Goal: Information Seeking & Learning: Learn about a topic

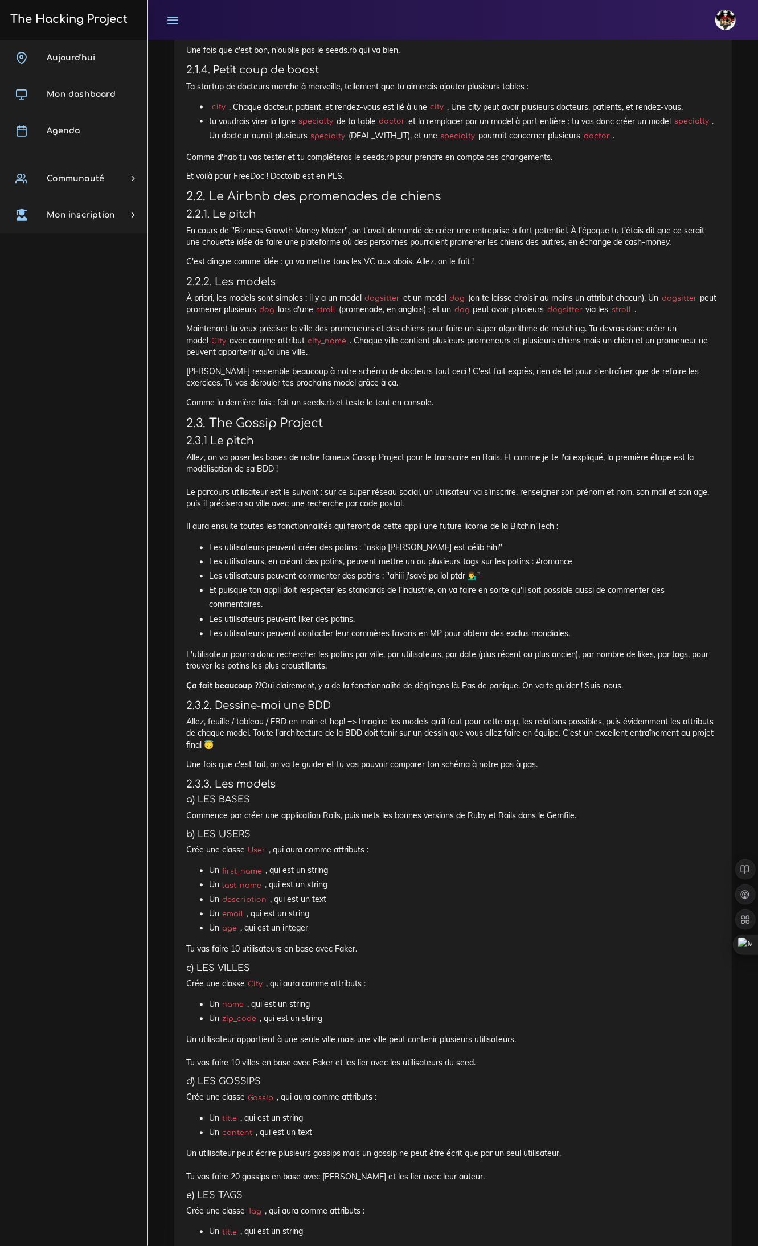
scroll to position [1353, 0]
click at [709, 933] on icon at bounding box center [708, 935] width 9 height 9
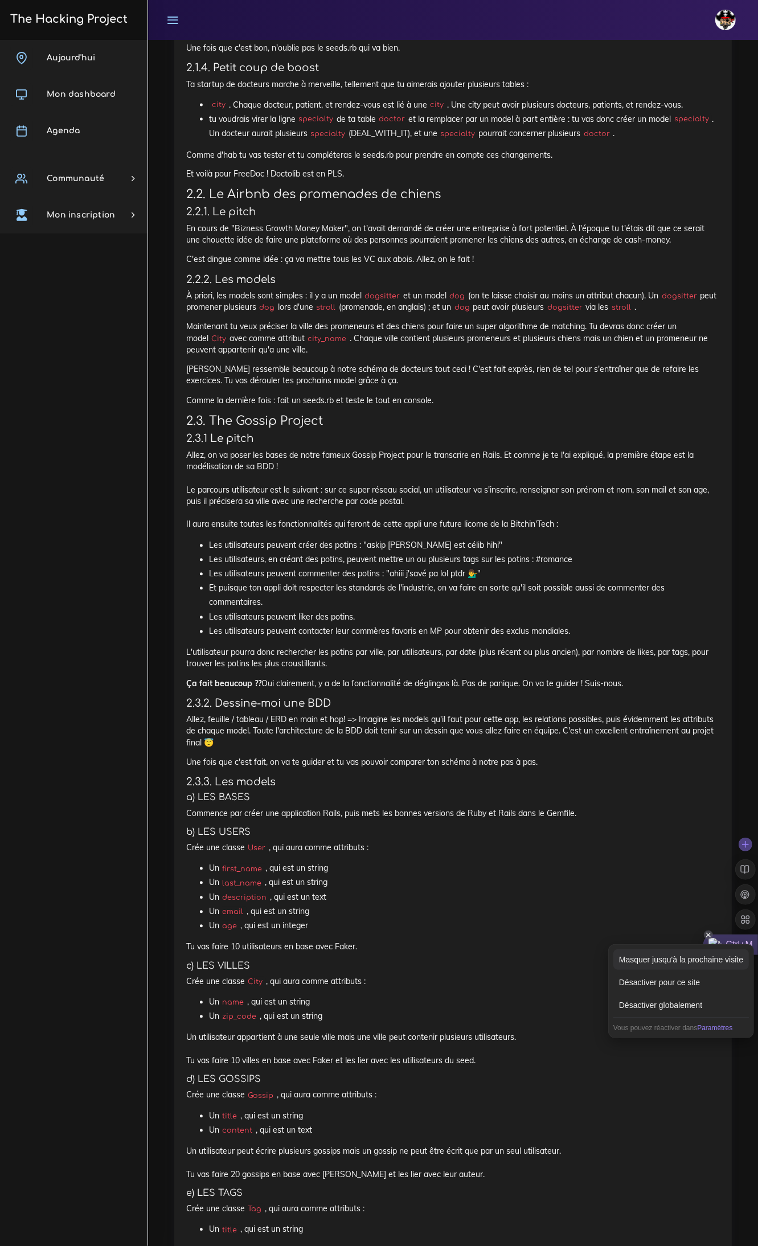
click at [688, 965] on div "Masquer jusqu'à la prochaine visite" at bounding box center [681, 960] width 136 height 21
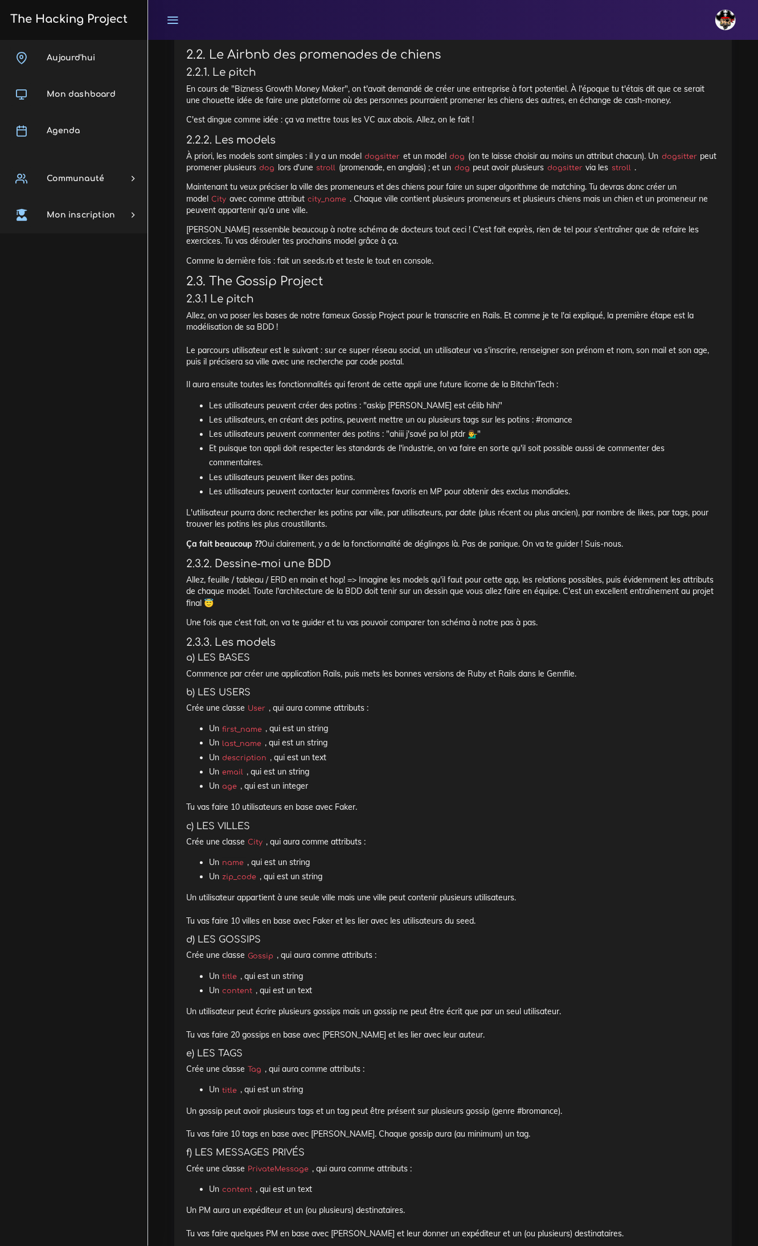
scroll to position [1495, 0]
click at [101, 122] on link "Agenda" at bounding box center [74, 131] width 148 height 36
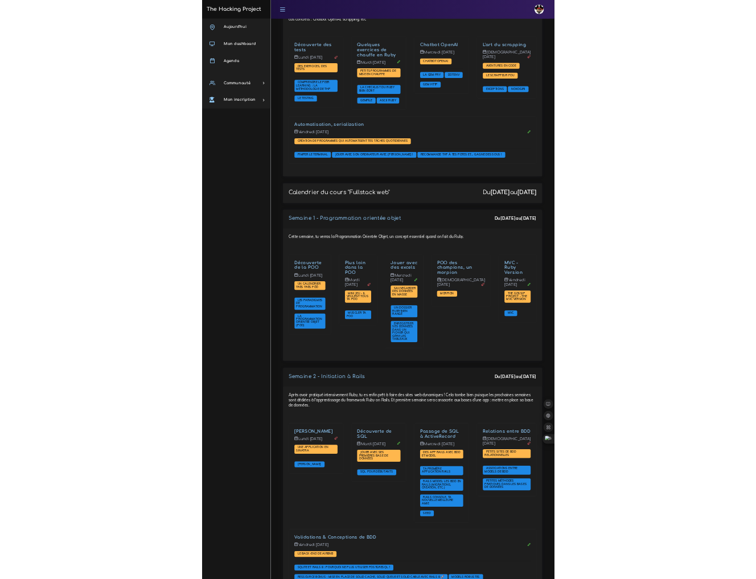
scroll to position [1424, 0]
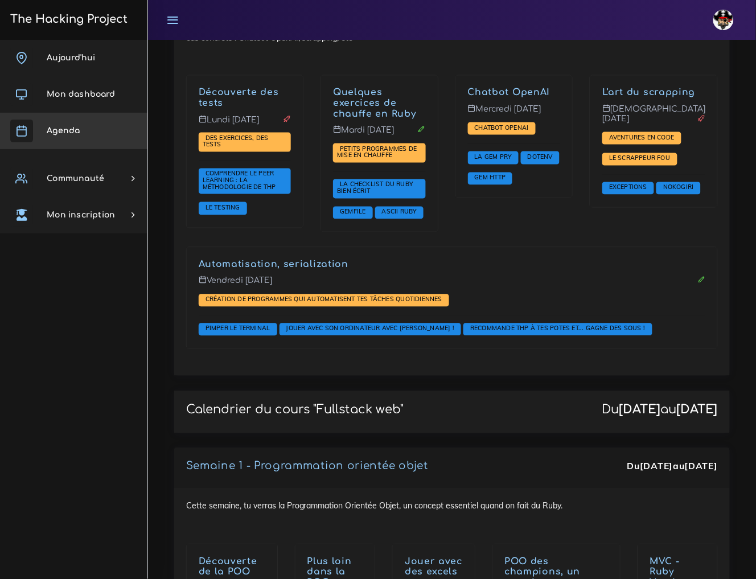
click at [94, 117] on link "Agenda" at bounding box center [74, 131] width 148 height 36
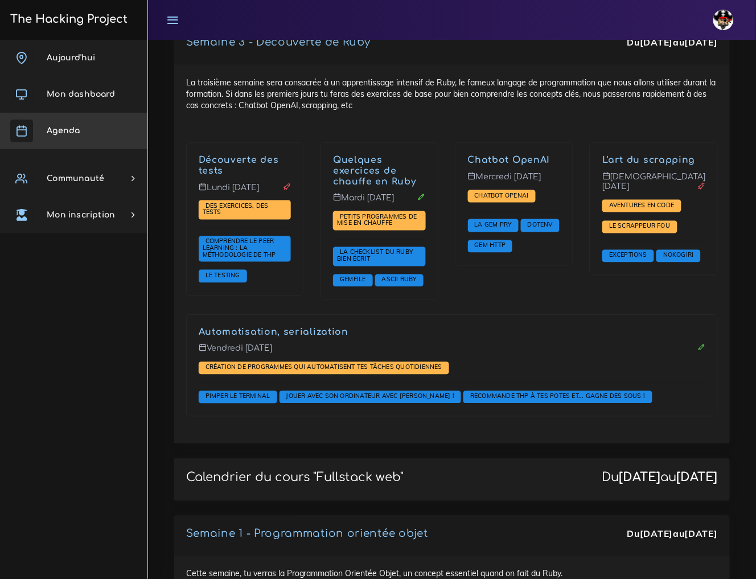
scroll to position [1353, 0]
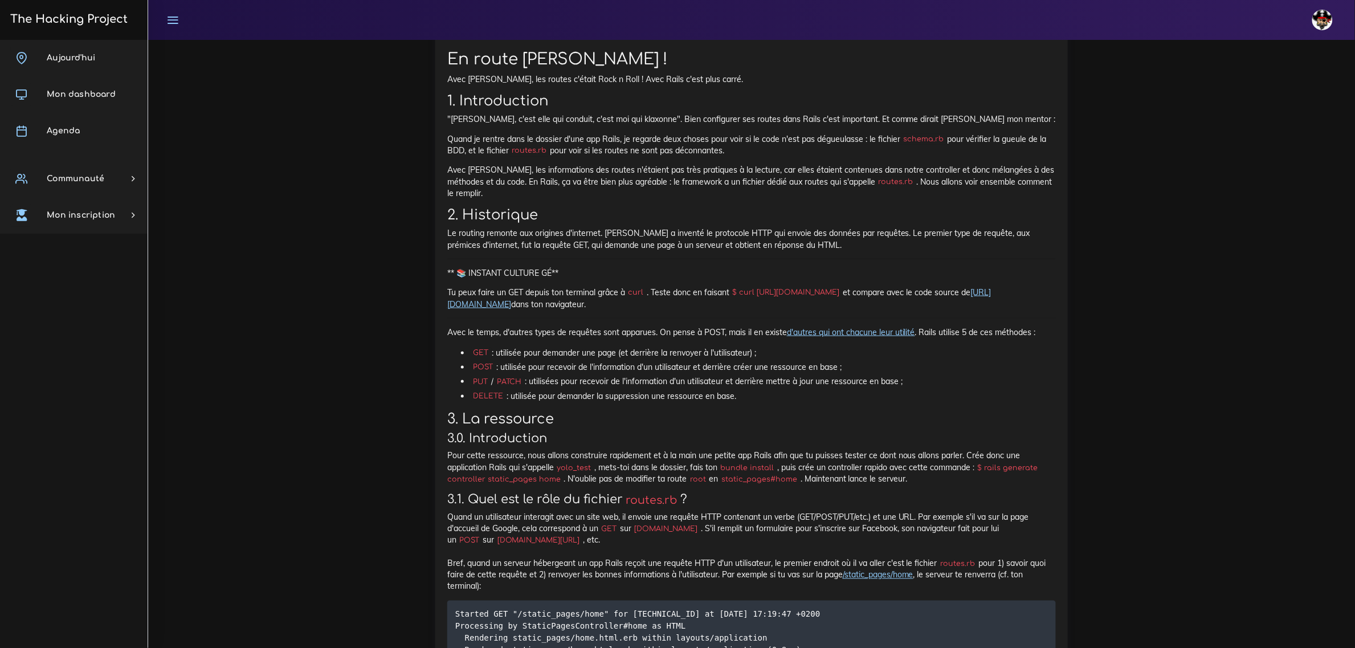
scroll to position [4100, 0]
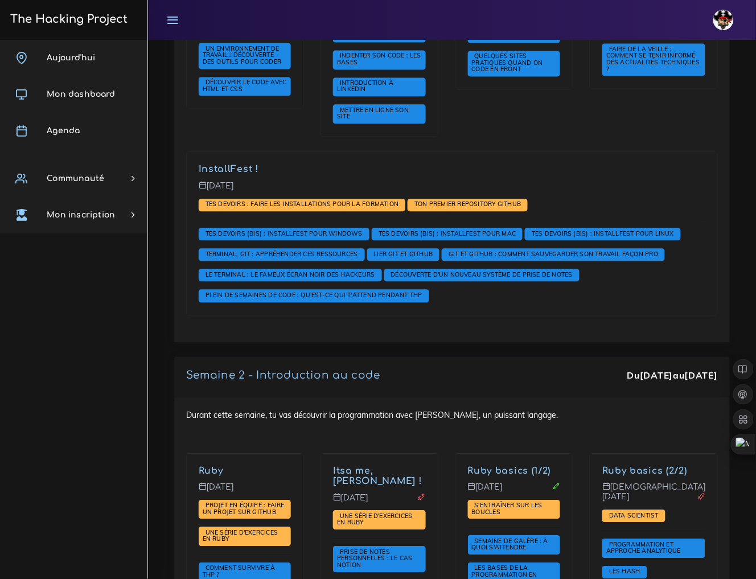
scroll to position [570, 0]
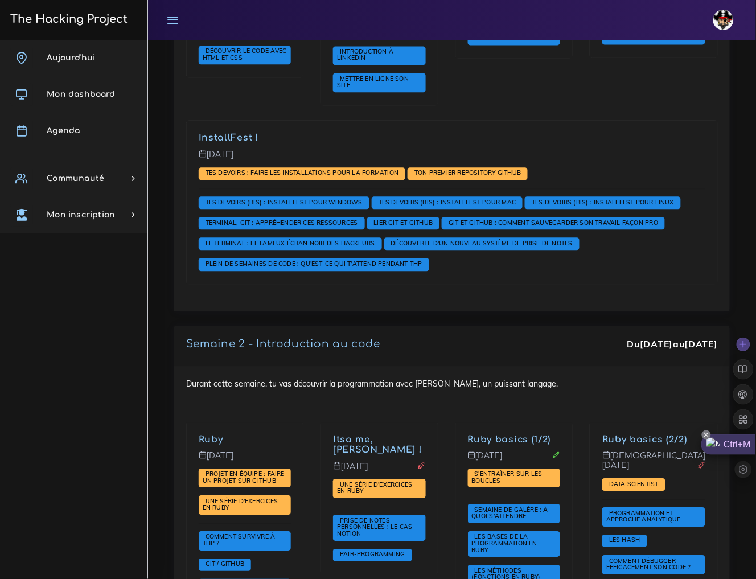
click at [707, 434] on icon at bounding box center [706, 435] width 9 height 9
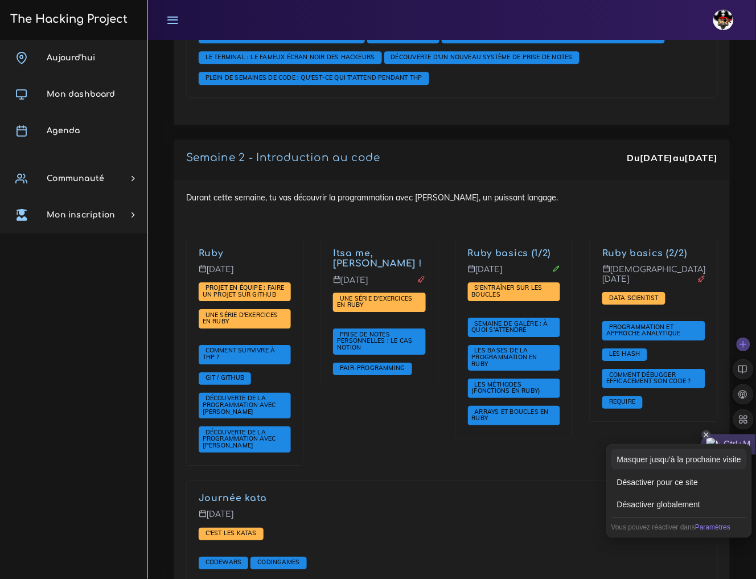
scroll to position [783, 0]
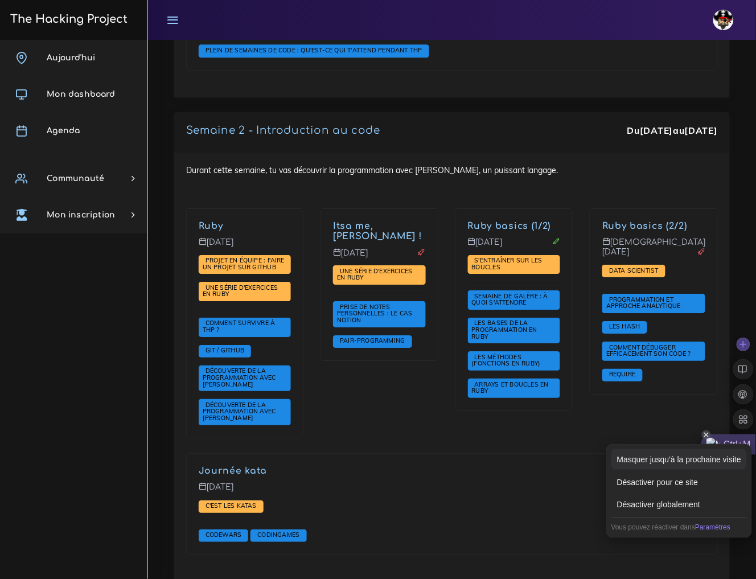
click at [675, 461] on div "Masquer jusqu'à la prochaine visite" at bounding box center [680, 459] width 136 height 21
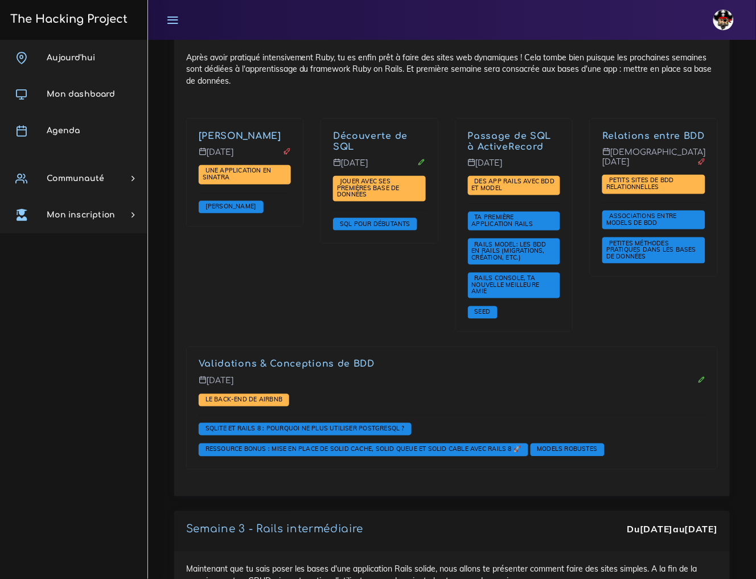
scroll to position [2207, 0]
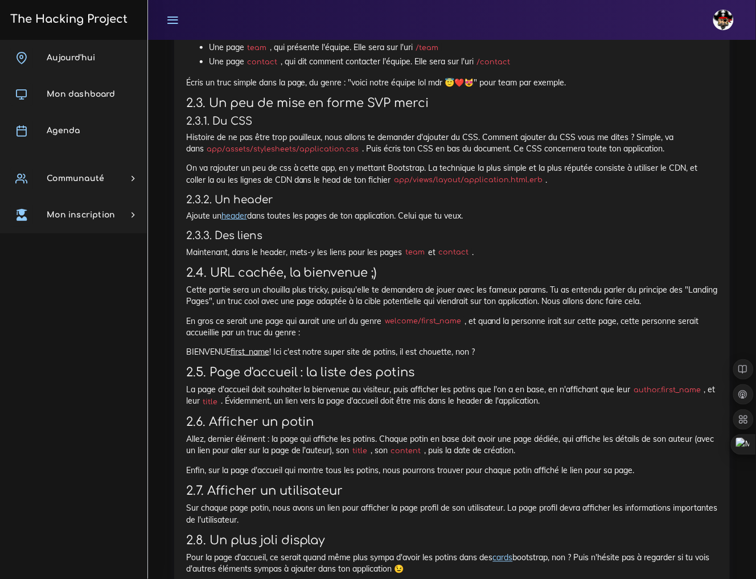
scroll to position [1139, 0]
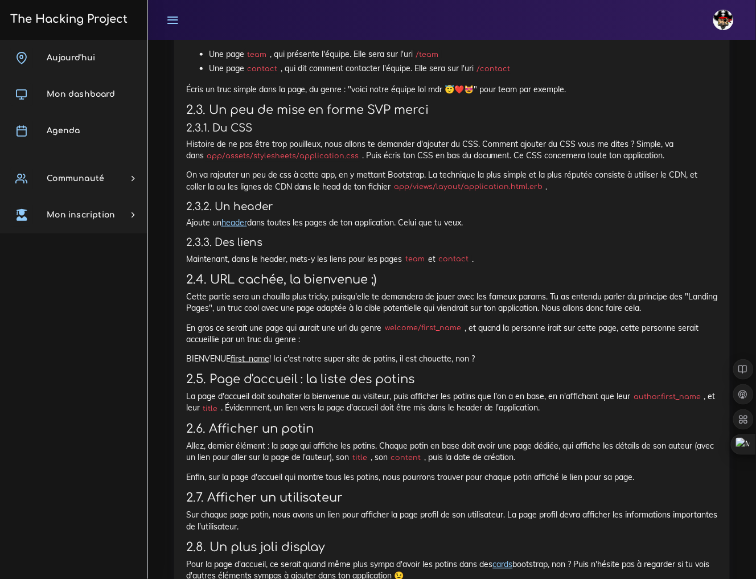
click at [382, 471] on div "The Gossip Project, les premières views Nous allons te demander de faire une ap…" at bounding box center [452, 75] width 532 height 1118
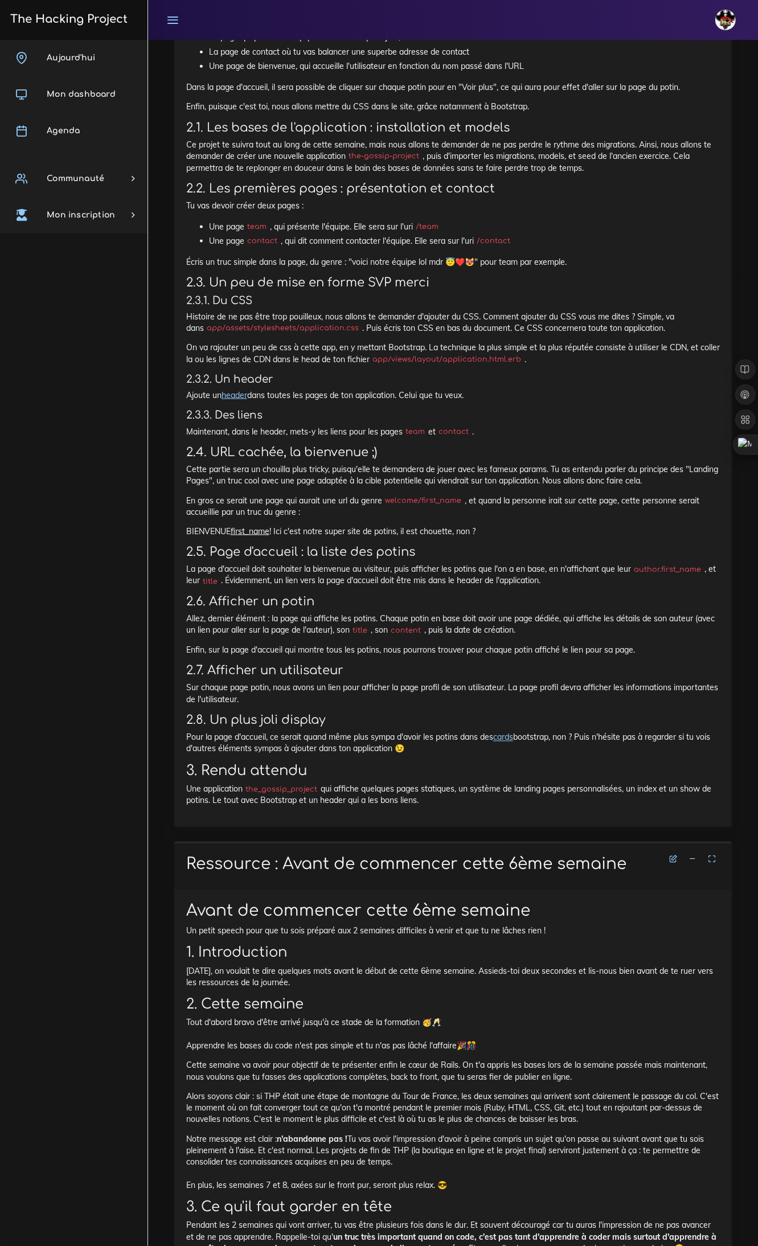
scroll to position [926, 0]
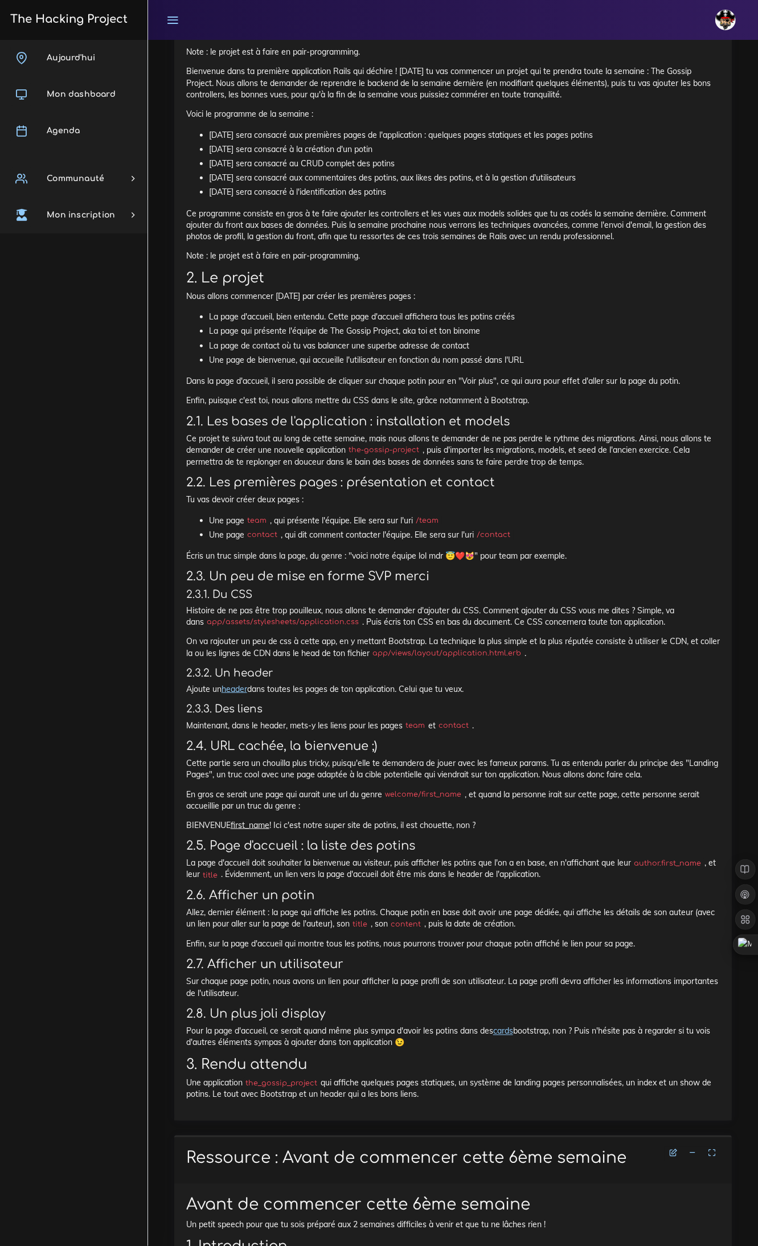
scroll to position [678, 0]
